Goal: Task Accomplishment & Management: Manage account settings

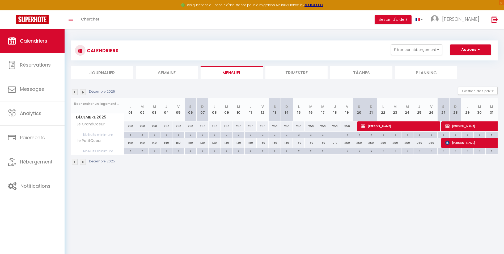
click at [74, 91] on img at bounding box center [75, 92] width 6 height 6
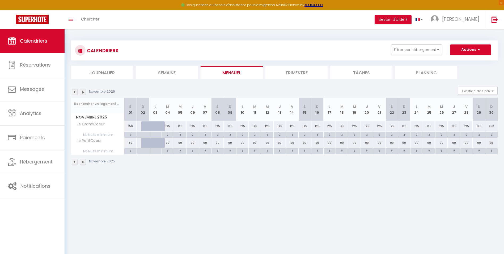
click at [74, 91] on img at bounding box center [75, 92] width 6 height 6
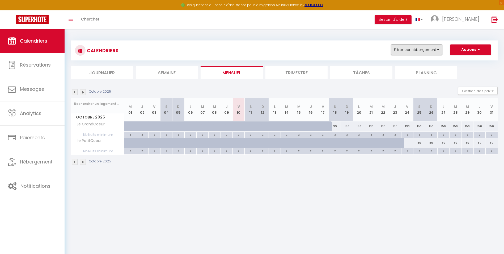
click at [404, 51] on button "Filtrer par hébergement" at bounding box center [416, 49] width 51 height 11
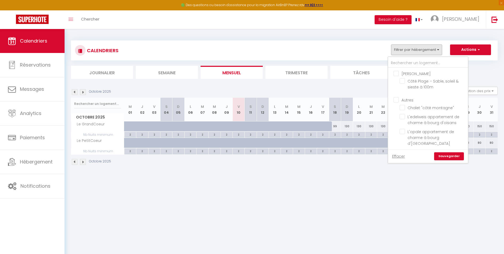
click at [399, 71] on input "[PERSON_NAME]" at bounding box center [434, 72] width 80 height 5
checkbox input "true"
checkbox input "false"
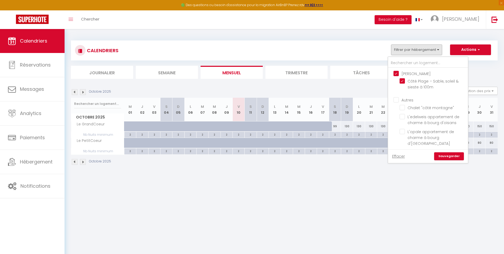
checkbox input "false"
click at [397, 98] on input "Autres" at bounding box center [434, 99] width 80 height 5
checkbox input "true"
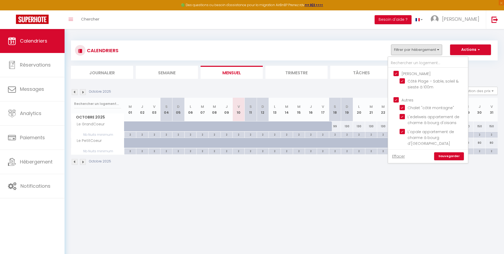
checkbox input "true"
click at [451, 156] on link "Sauvegarder" at bounding box center [449, 156] width 30 height 8
